Goal: Task Accomplishment & Management: Use online tool/utility

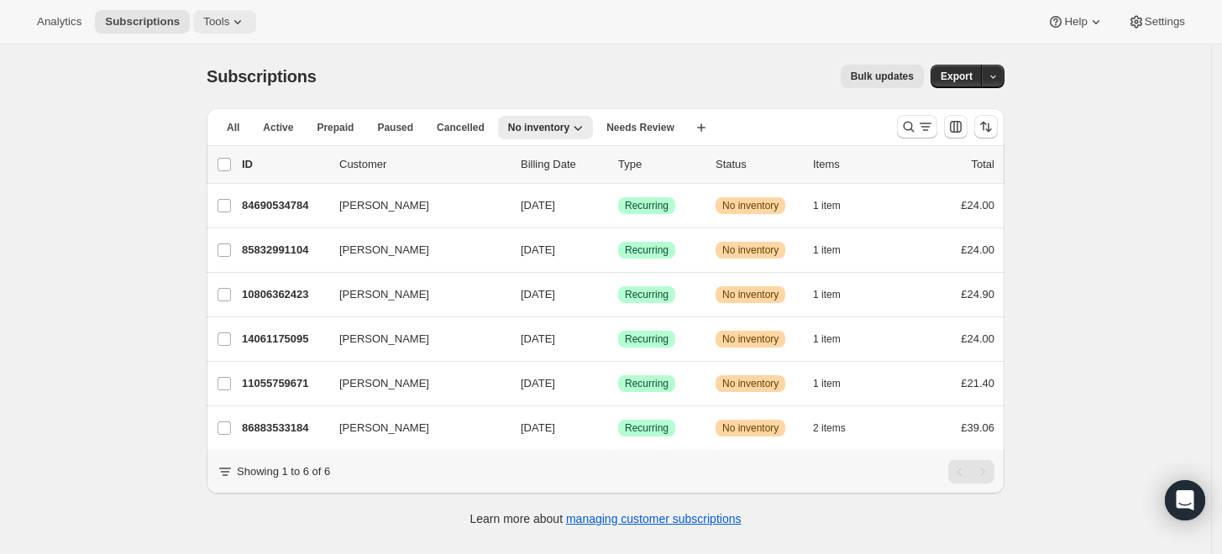
click at [213, 23] on span "Tools" at bounding box center [216, 21] width 26 height 13
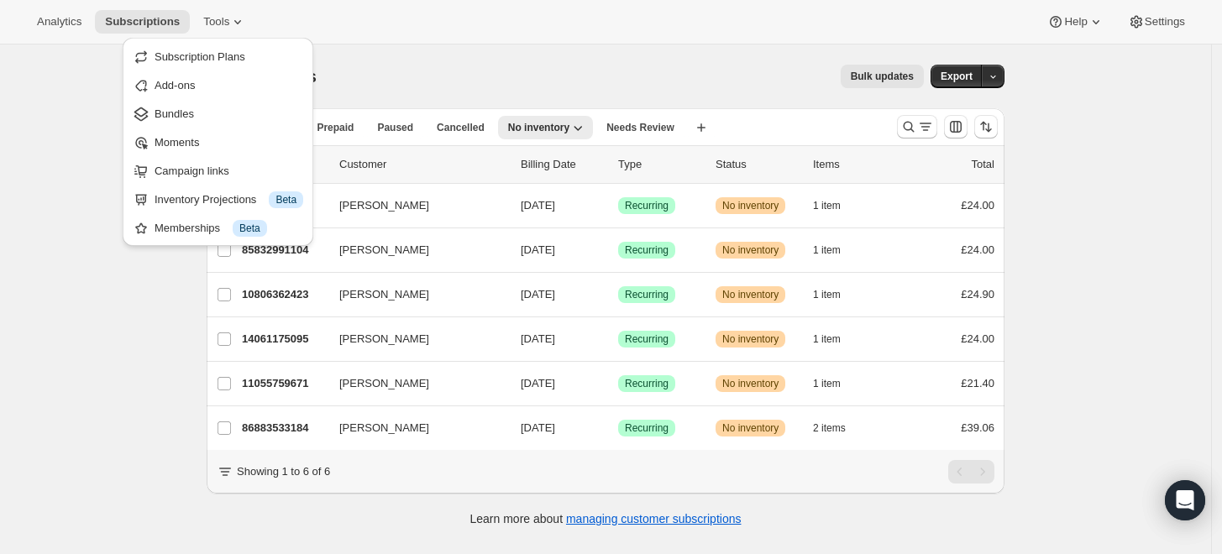
click at [501, 27] on div "Analytics Subscriptions Tools Help Settings" at bounding box center [611, 22] width 1222 height 45
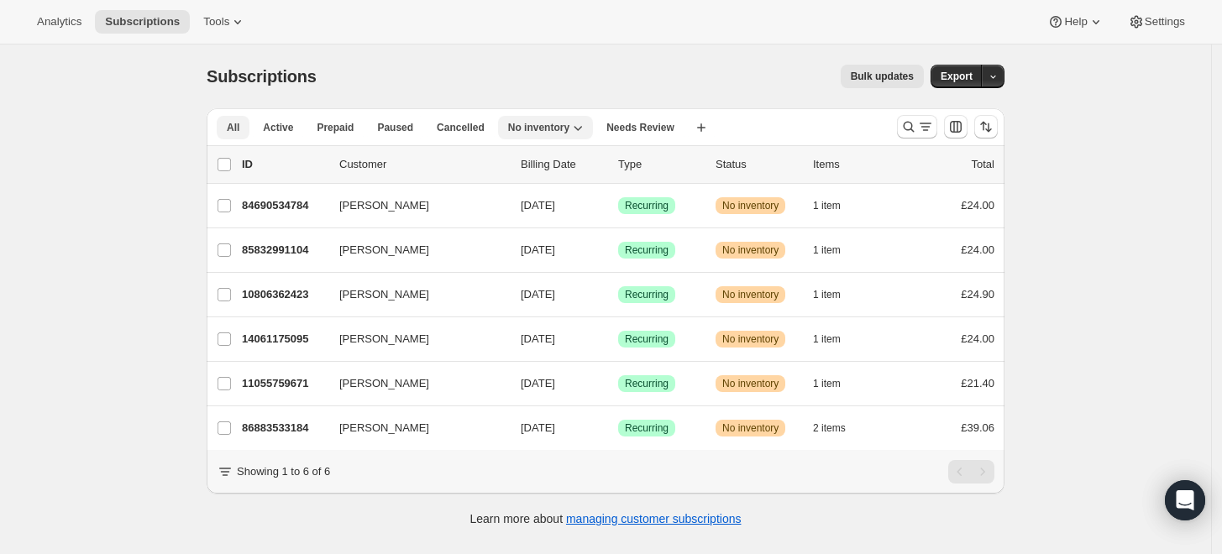
click at [223, 126] on button "All" at bounding box center [233, 128] width 33 height 24
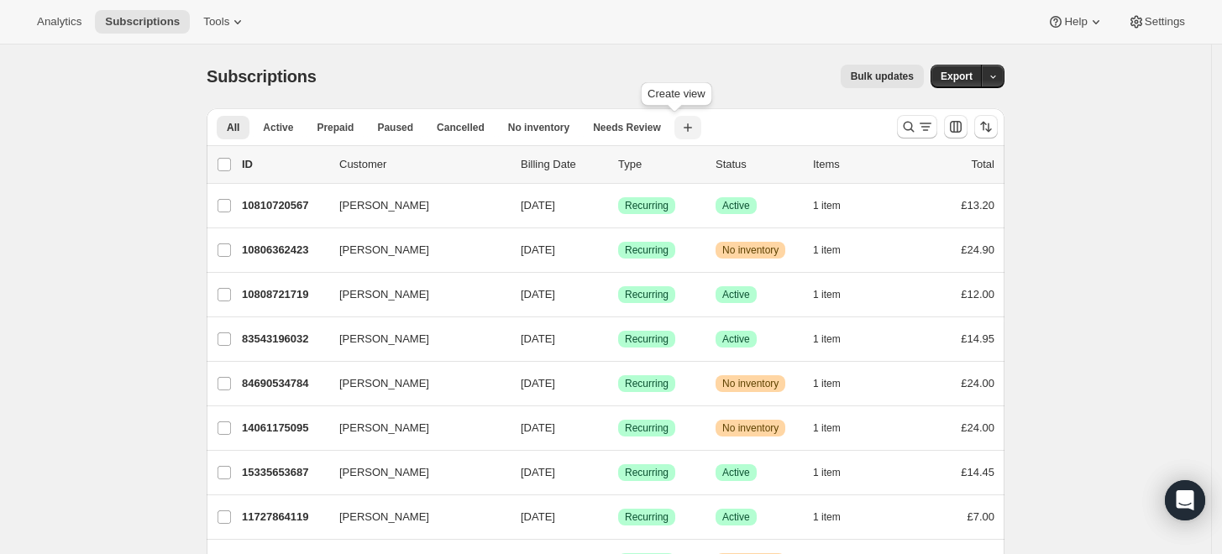
click at [680, 128] on icon "button" at bounding box center [688, 127] width 17 height 17
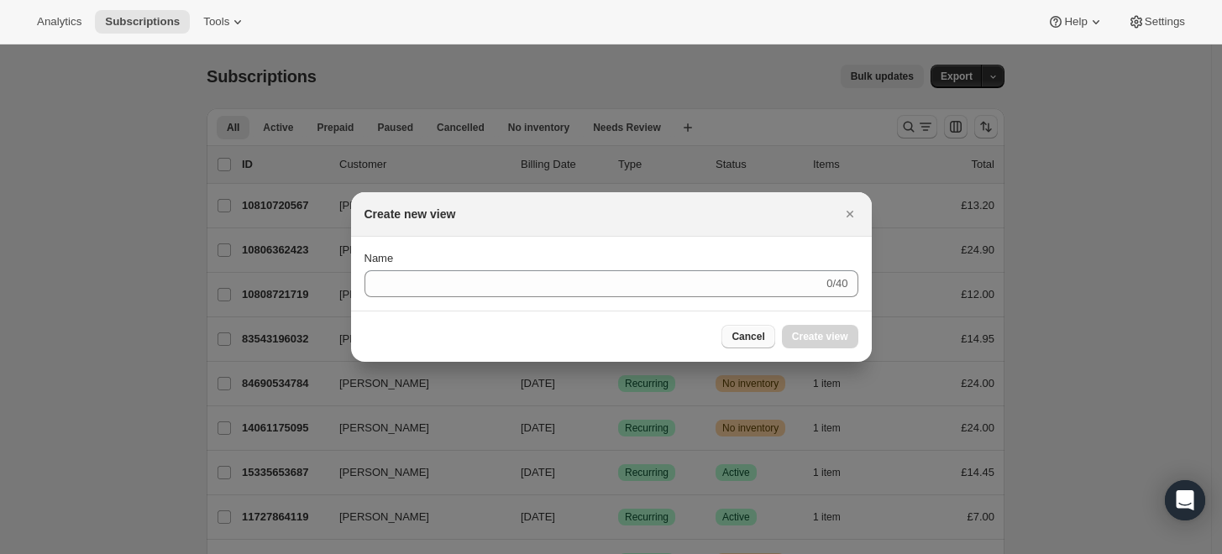
click at [748, 327] on button "Cancel" at bounding box center [748, 337] width 53 height 24
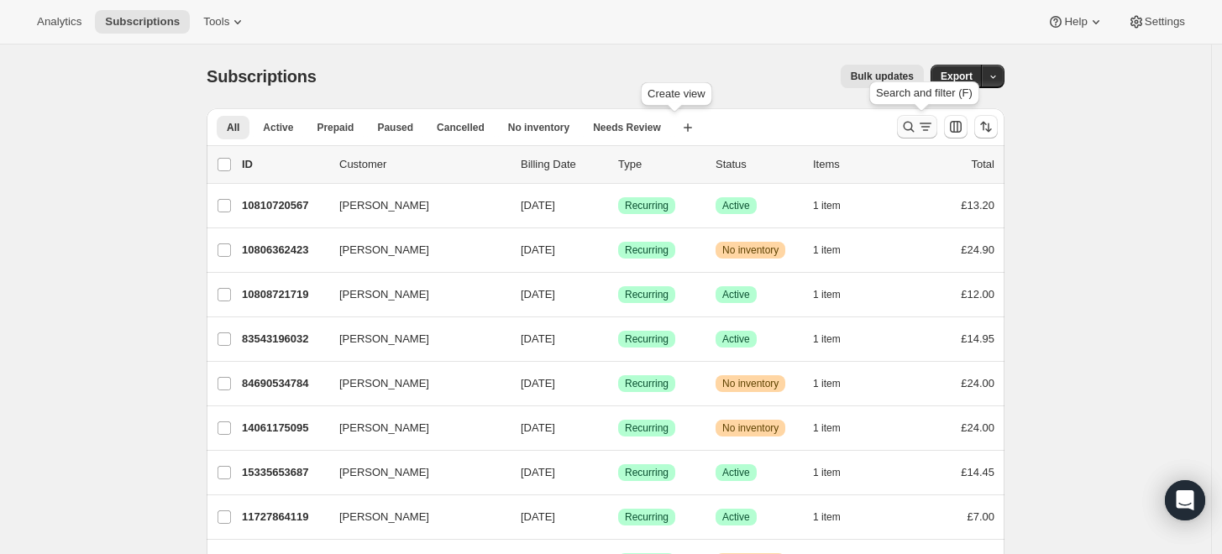
click at [926, 134] on icon "Search and filter results" at bounding box center [925, 126] width 17 height 17
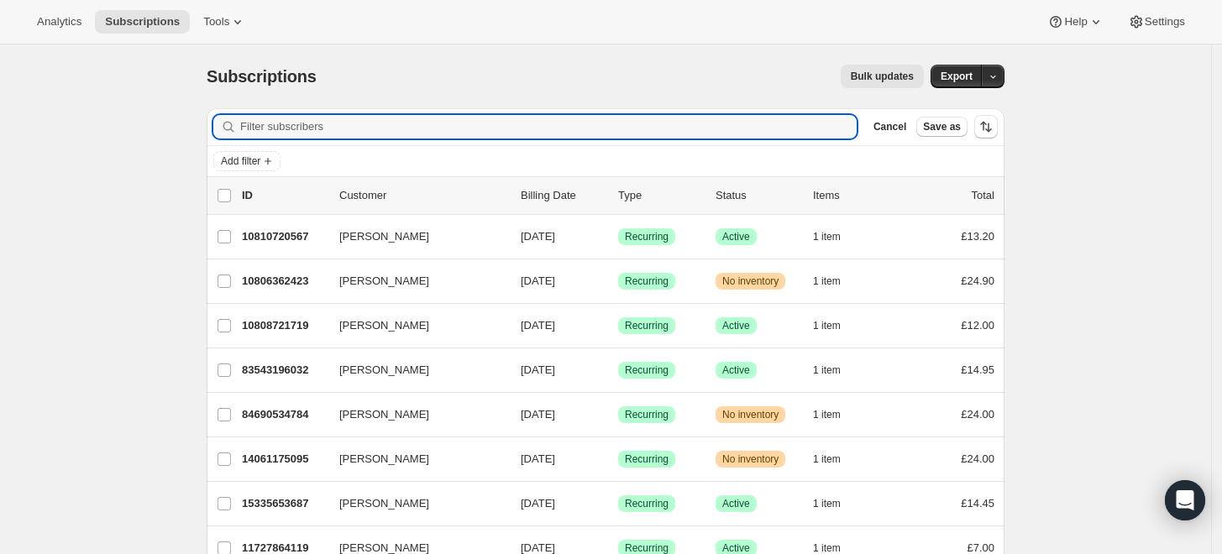
paste input "ronnocyoung@hotmail.co.uk"
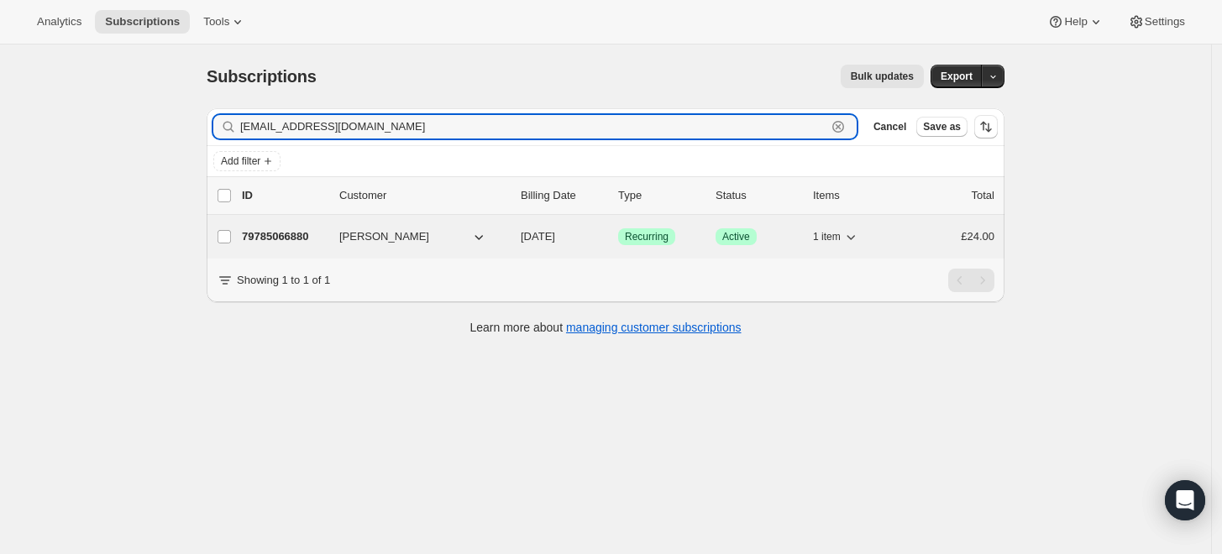
type input "ronnocyoung@hotmail.co.uk"
click at [303, 235] on p "79785066880" at bounding box center [284, 236] width 84 height 17
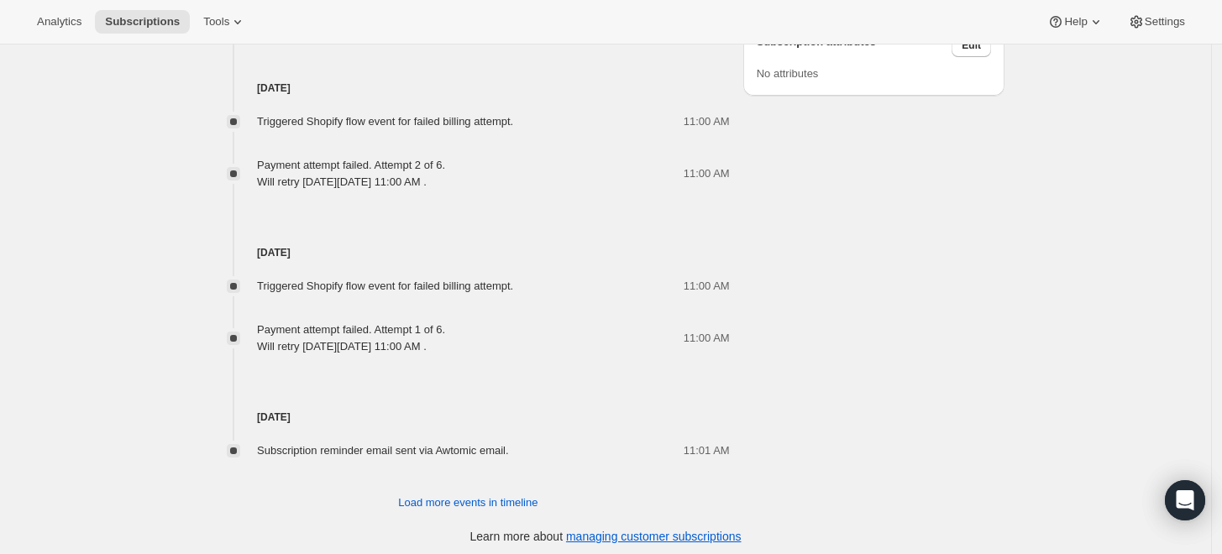
scroll to position [1175, 0]
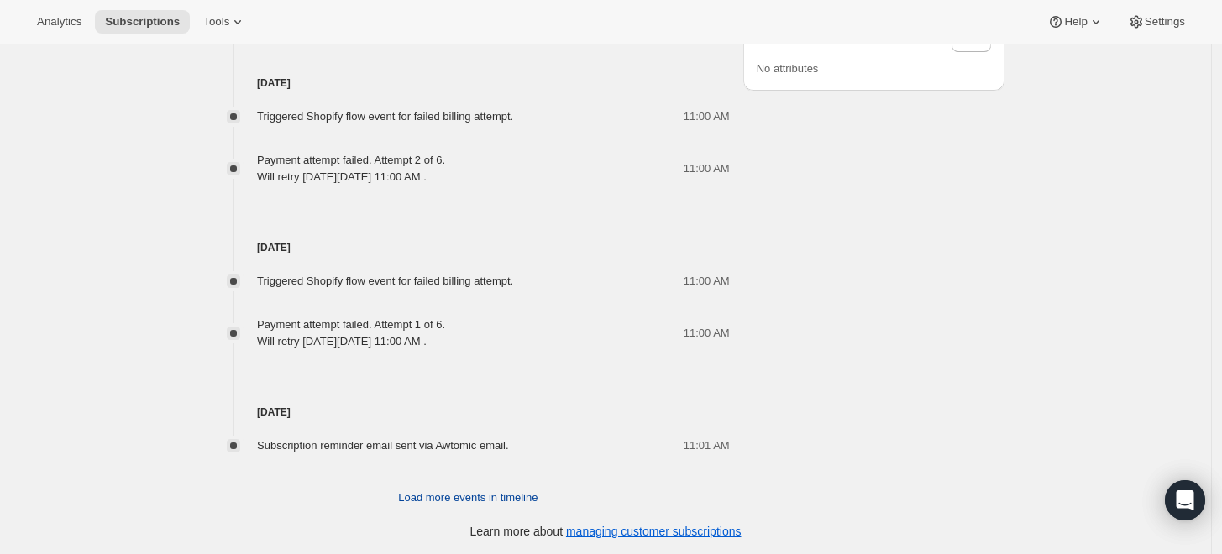
click at [460, 496] on span "Load more events in timeline" at bounding box center [467, 498] width 139 height 17
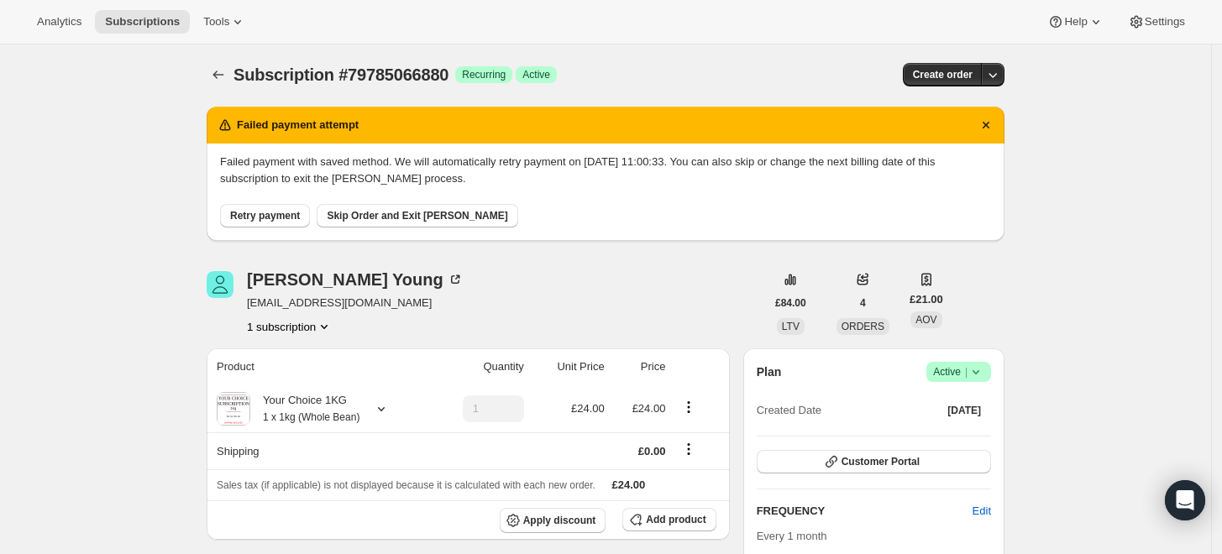
scroll to position [0, 0]
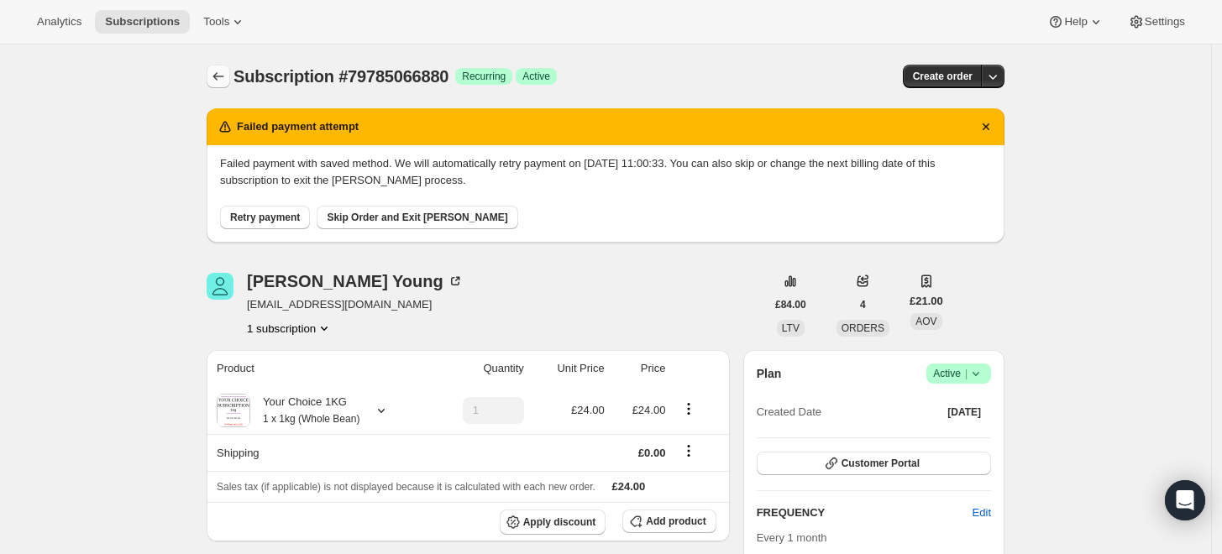
click at [223, 77] on icon "Subscriptions" at bounding box center [218, 76] width 17 height 17
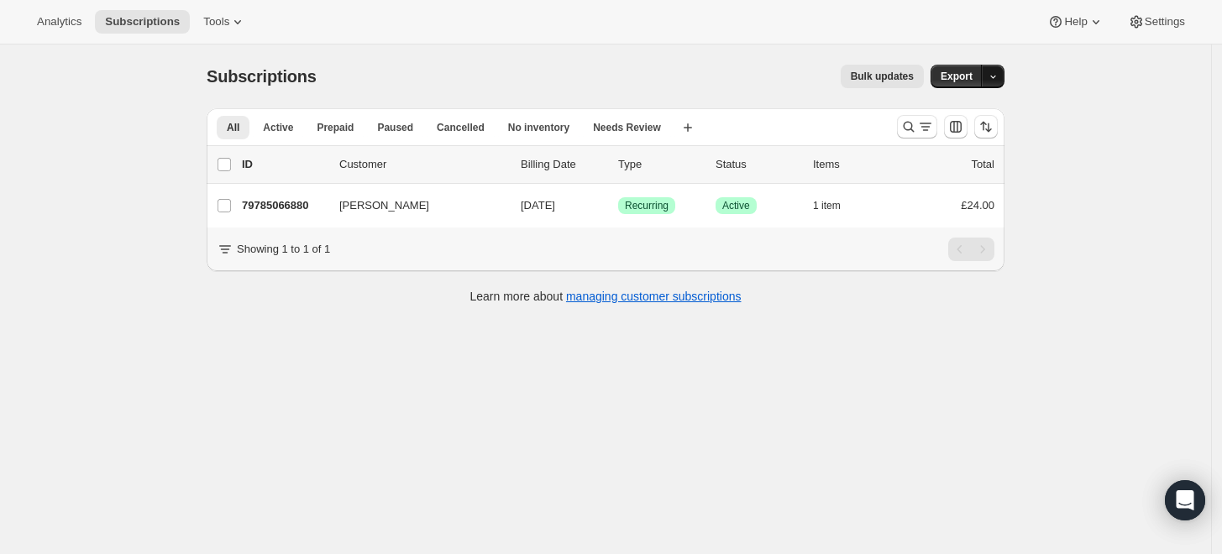
click at [1001, 87] on button "button" at bounding box center [993, 77] width 24 height 24
click at [962, 164] on span "Dunning & Failed" at bounding box center [933, 167] width 133 height 13
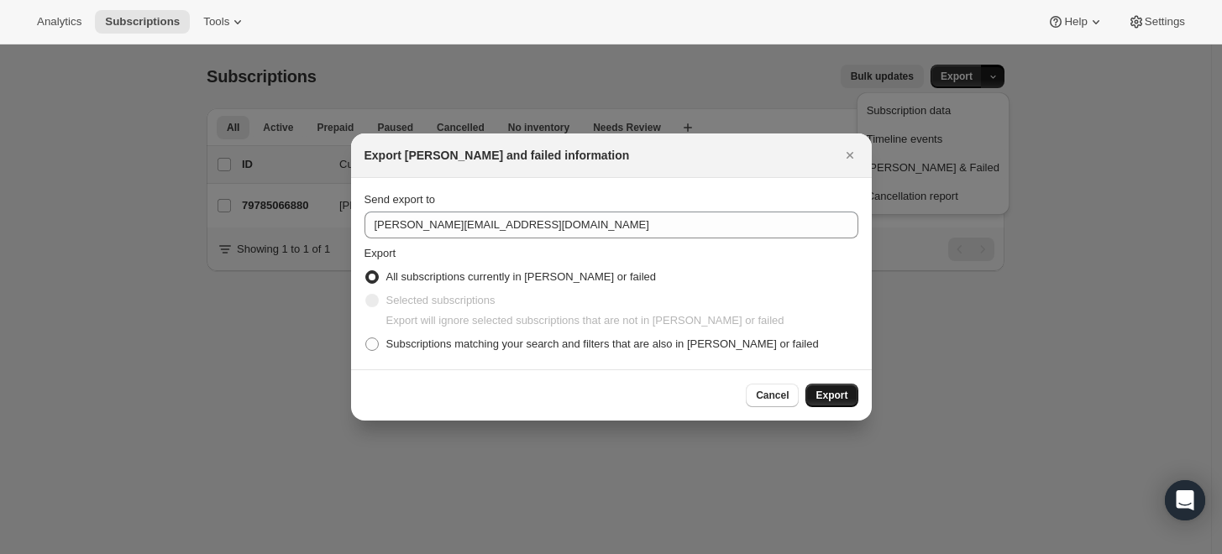
click at [827, 395] on span "Export" at bounding box center [832, 395] width 32 height 13
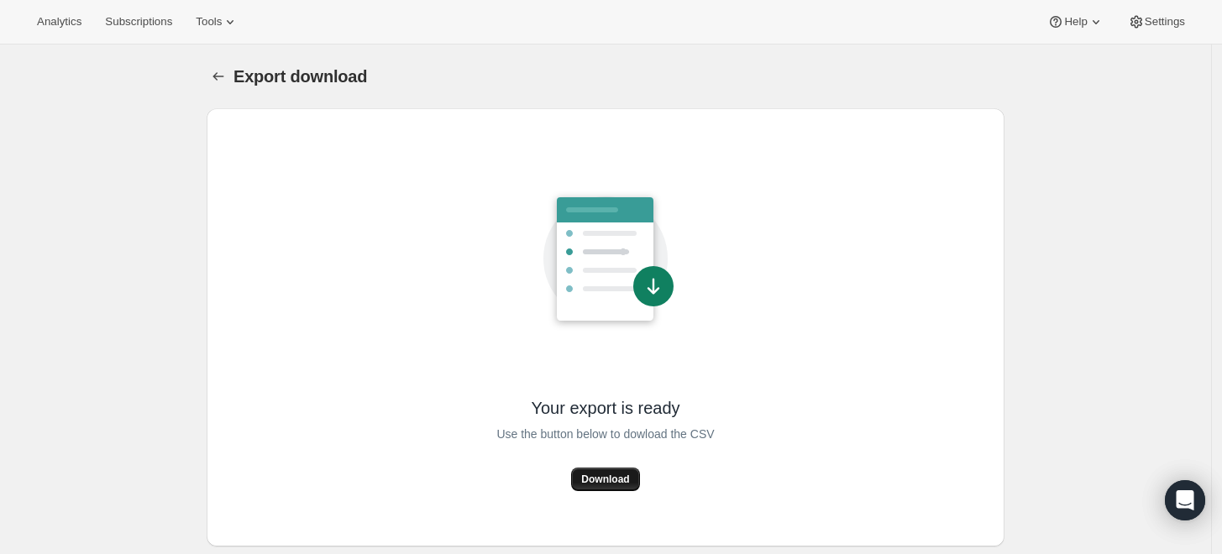
click at [619, 474] on span "Download" at bounding box center [605, 479] width 48 height 13
